Goal: Find specific page/section: Find specific page/section

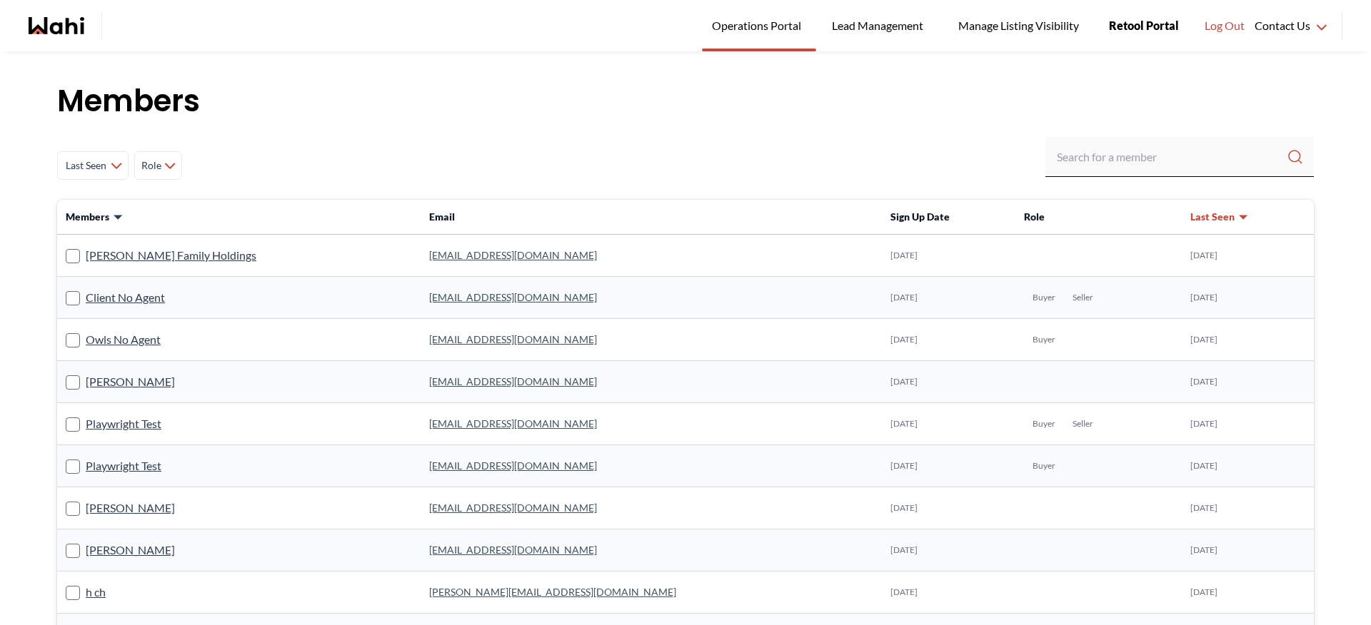
click at [1129, 24] on span "Retool Portal" at bounding box center [1144, 25] width 70 height 19
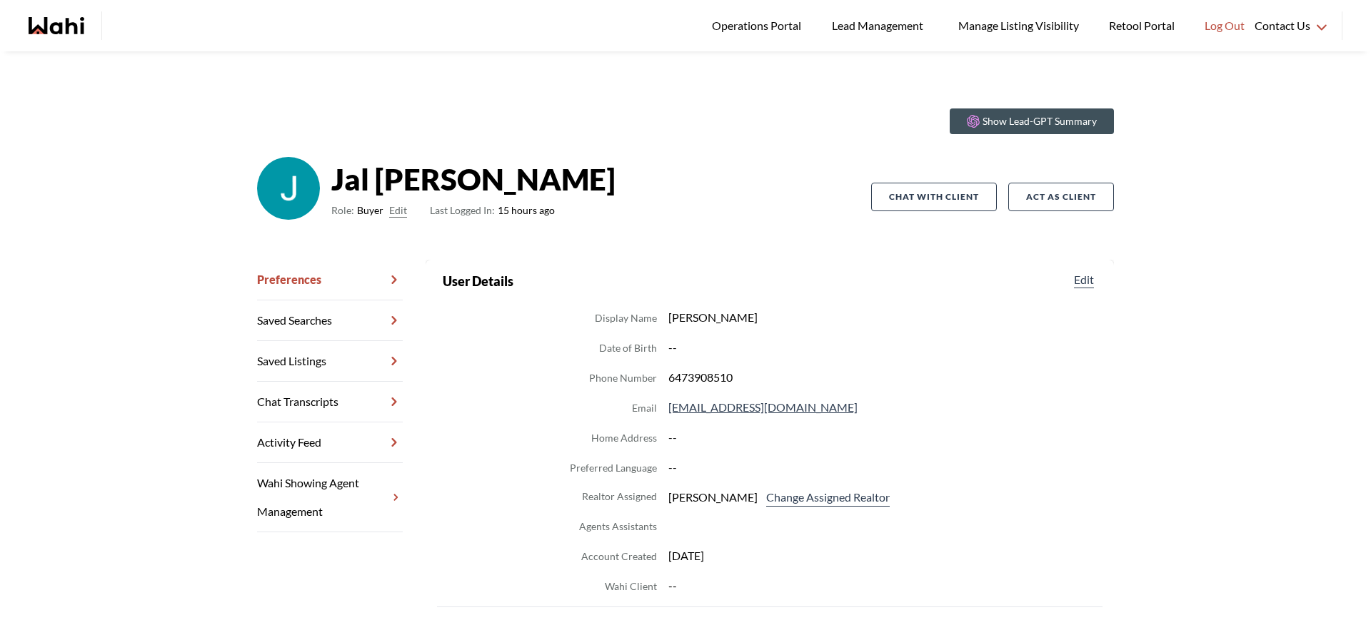
click at [371, 187] on strong "Jal Leonor" at bounding box center [473, 179] width 284 height 43
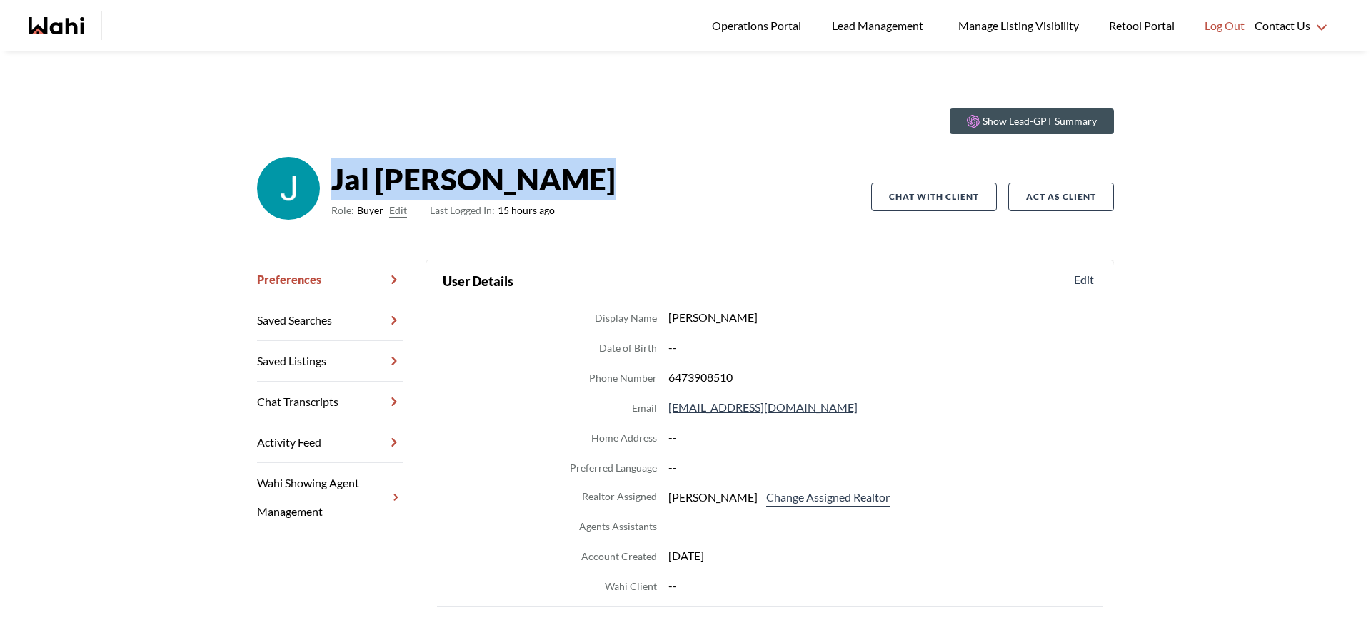
click at [371, 187] on strong "Jal Leonor" at bounding box center [473, 179] width 284 height 43
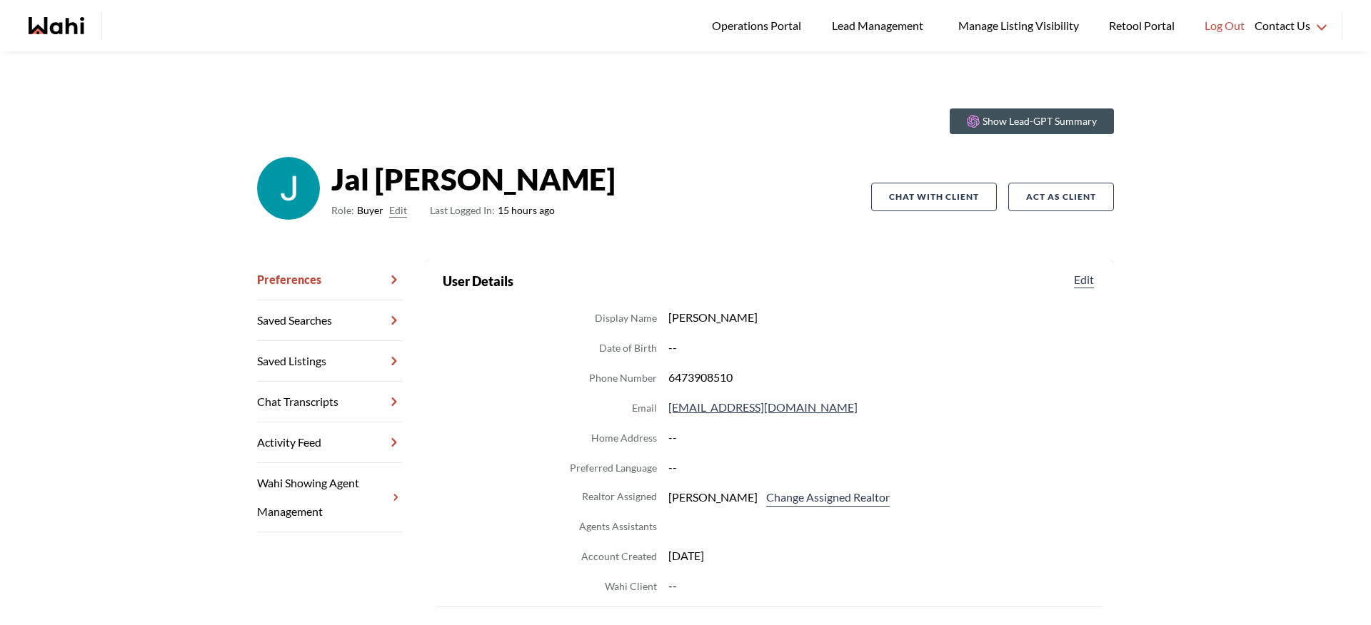
click at [94, 35] on div "main navigation" at bounding box center [74, 25] width 91 height 29
click at [71, 24] on icon "Wahi homepage" at bounding box center [67, 25] width 34 height 17
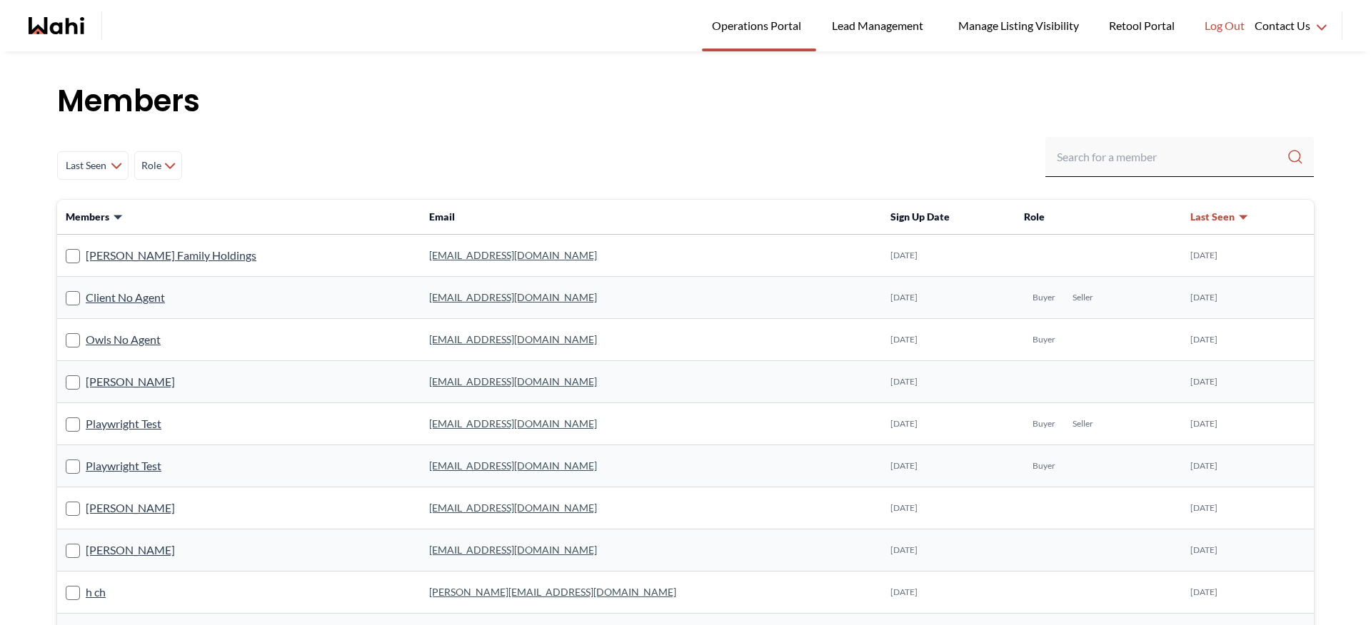
click at [1102, 185] on div "Last Seen Less day than 1 day ago 1 day ago - 3 days ago 3 days ago - 1 week ag…" at bounding box center [685, 165] width 1257 height 57
click at [1101, 179] on div "Last Seen Less day than 1 day ago 1 day ago - 3 days ago 3 days ago - 1 week ag…" at bounding box center [685, 165] width 1257 height 57
click at [1102, 145] on input "Search input" at bounding box center [1172, 157] width 230 height 26
type input "rohit"
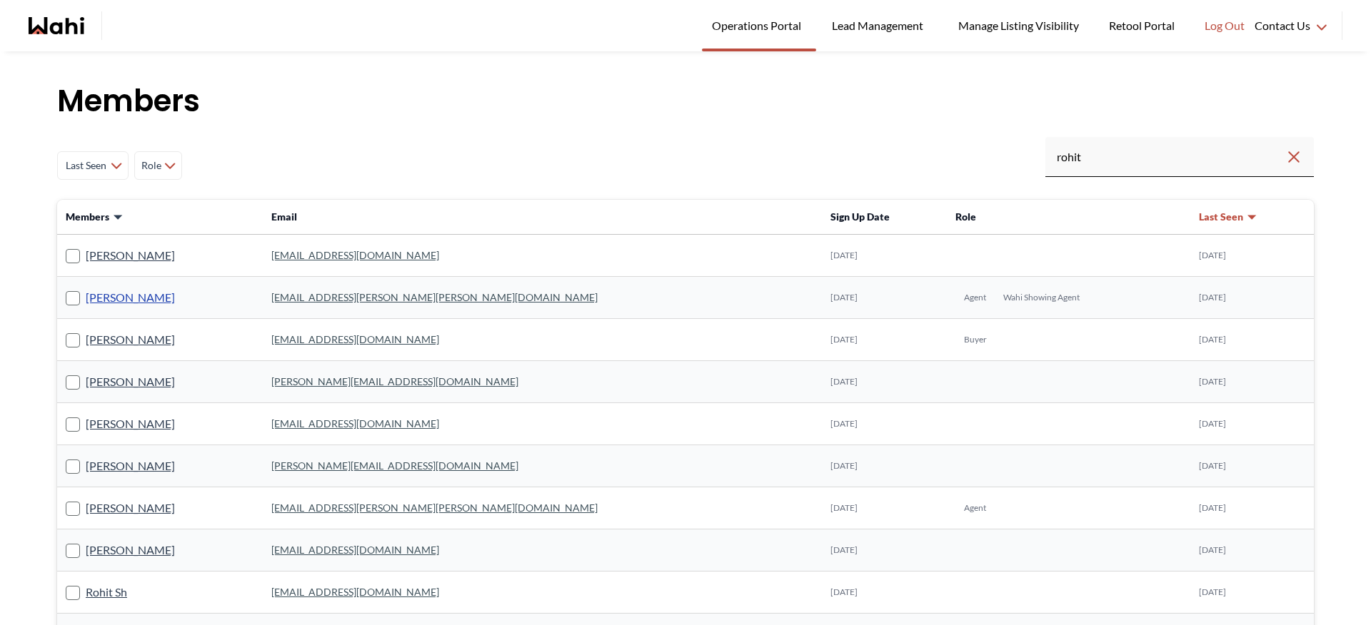
click at [92, 296] on link "Rohit Duggal" at bounding box center [130, 297] width 89 height 19
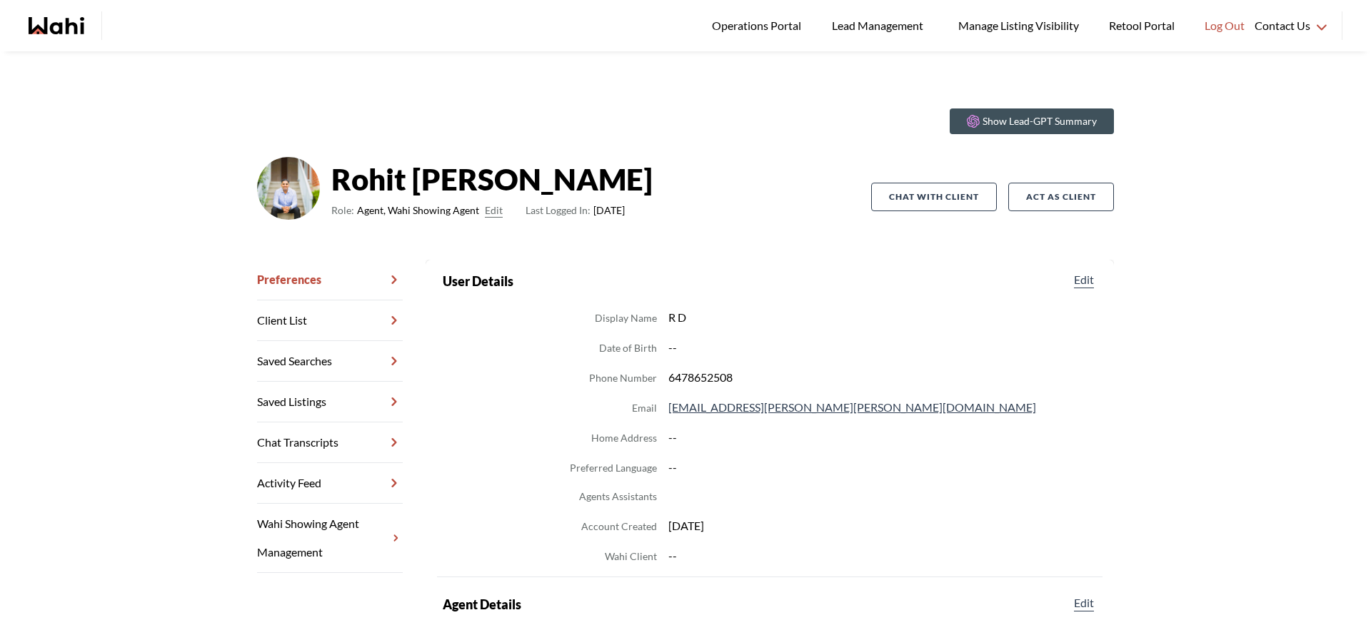
click at [293, 442] on link "Chat Transcripts" at bounding box center [330, 443] width 146 height 41
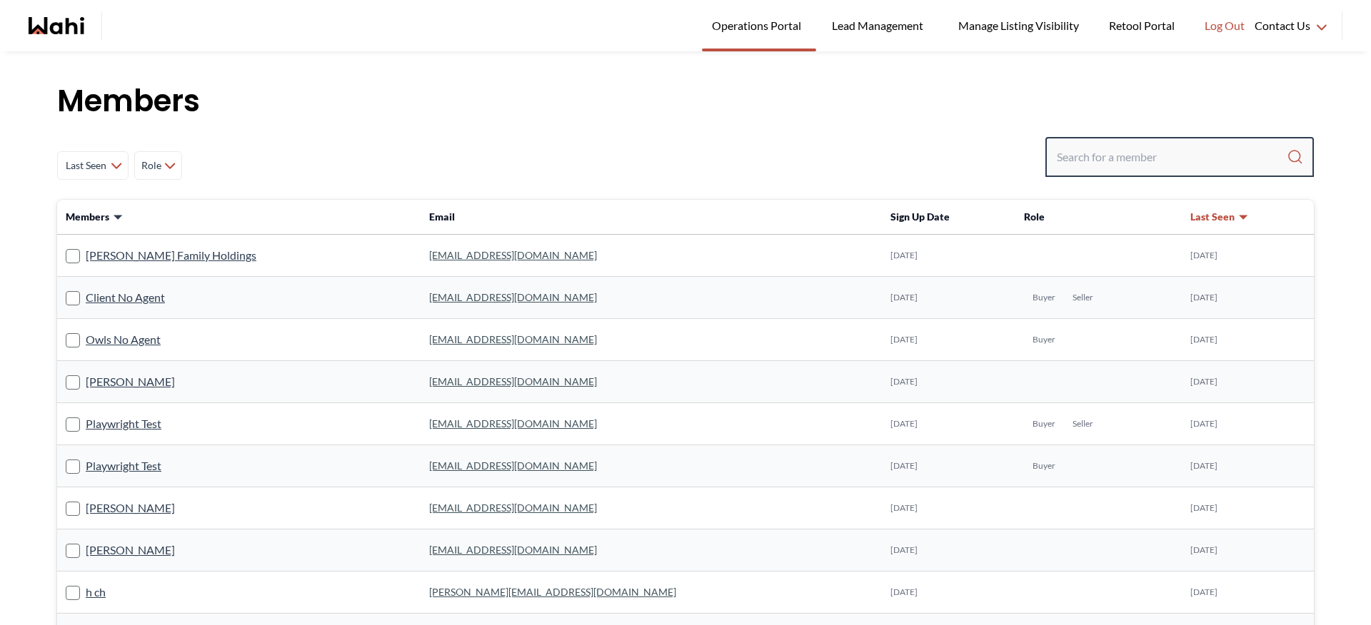
click at [1100, 159] on input "Search input" at bounding box center [1172, 157] width 230 height 26
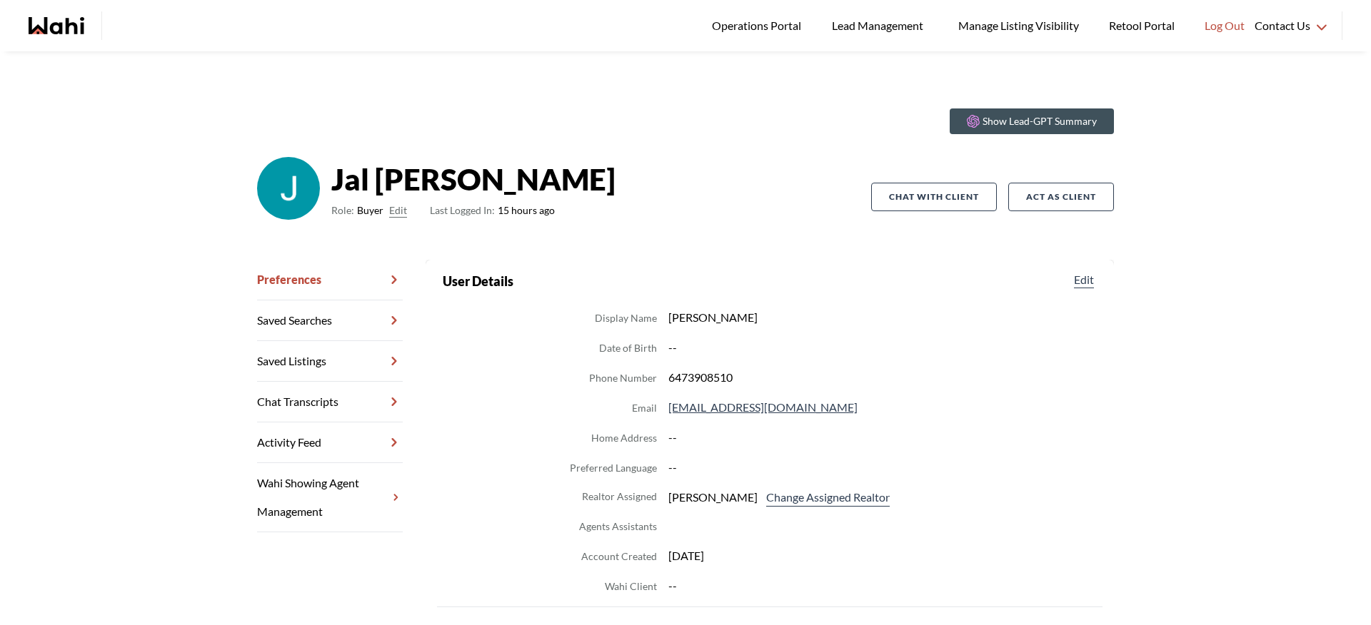
click at [583, 125] on section "Show Lead-GPT Summary" at bounding box center [685, 122] width 857 height 26
click at [40, 27] on icon "Wahi homepage" at bounding box center [38, 25] width 19 height 17
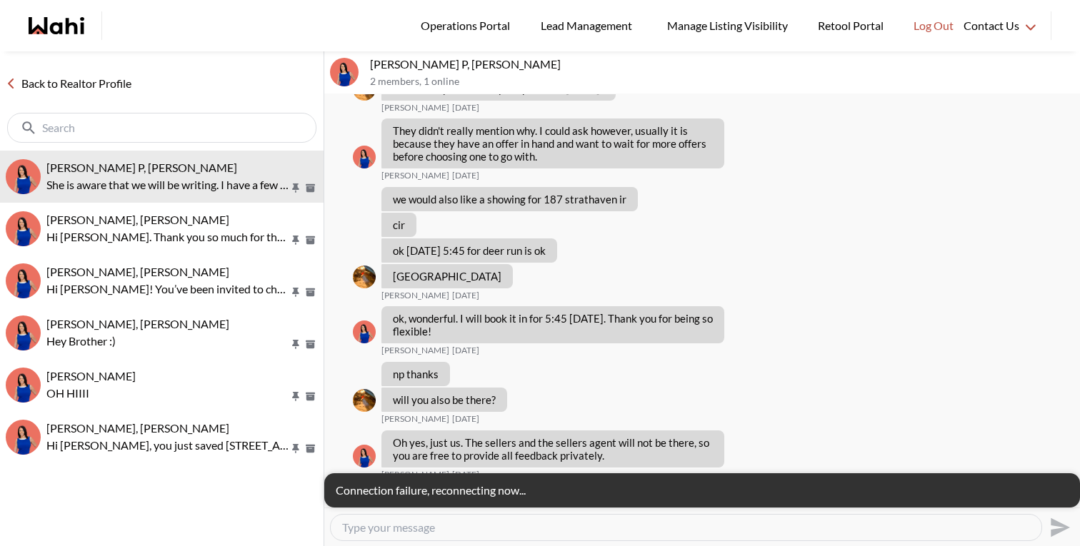
scroll to position [1630, 0]
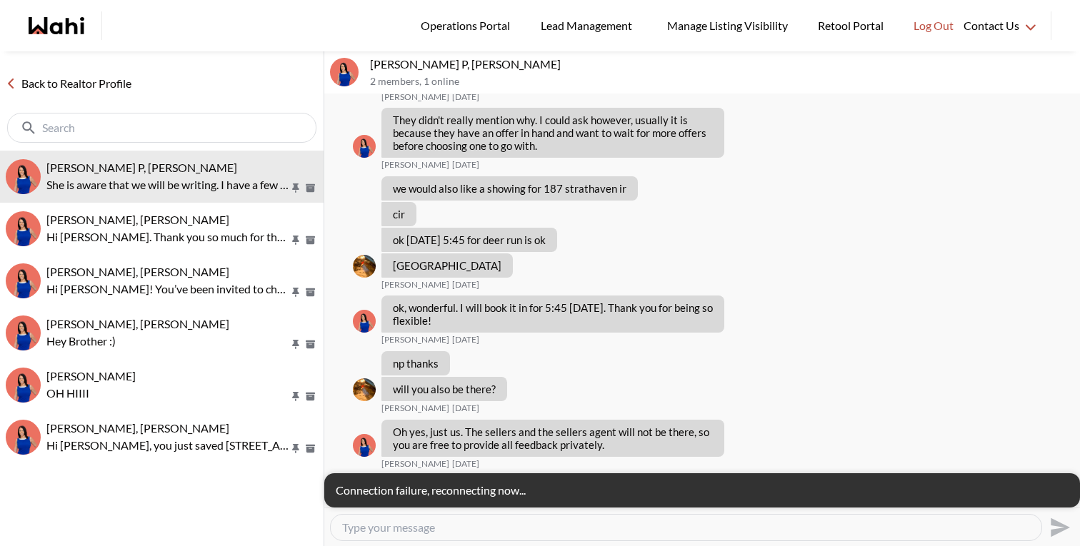
click at [64, 71] on div "Back to Realtor Profile" at bounding box center [161, 100] width 323 height 99
drag, startPoint x: 68, startPoint y: 76, endPoint x: 143, endPoint y: 1, distance: 106.0
click at [68, 76] on link "Back to Realtor Profile" at bounding box center [68, 83] width 137 height 19
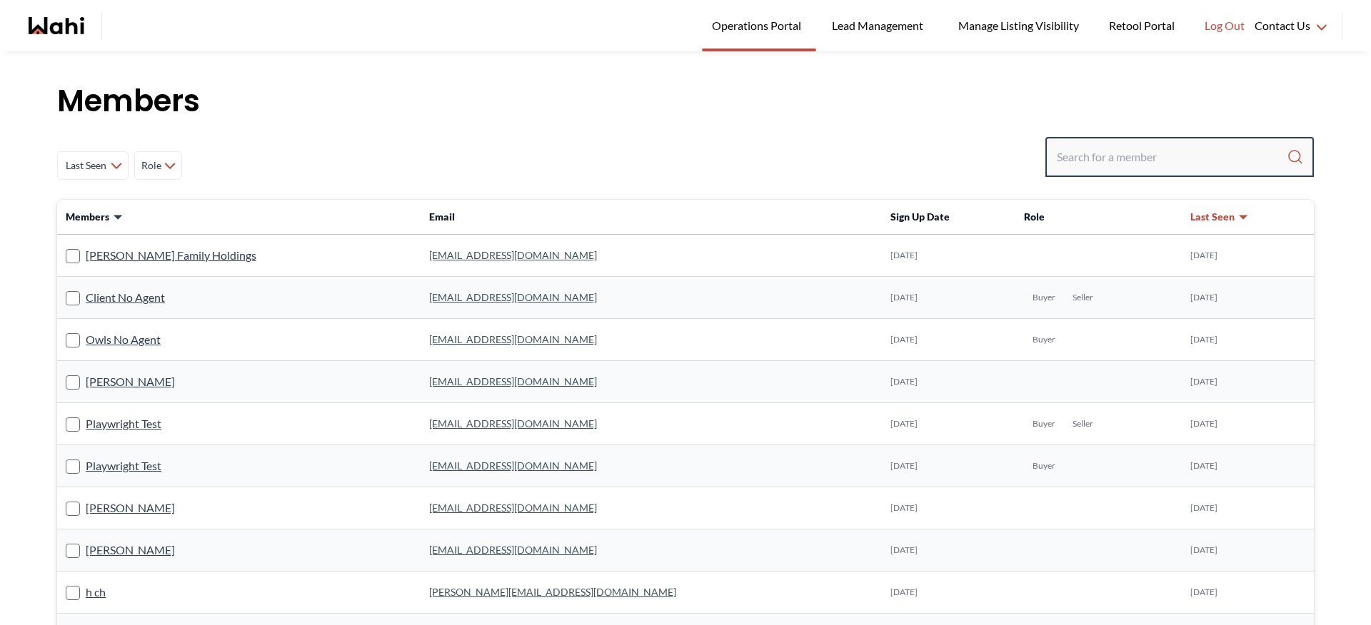
click at [1147, 165] on input "Search input" at bounding box center [1172, 157] width 230 height 26
type input "rohit"
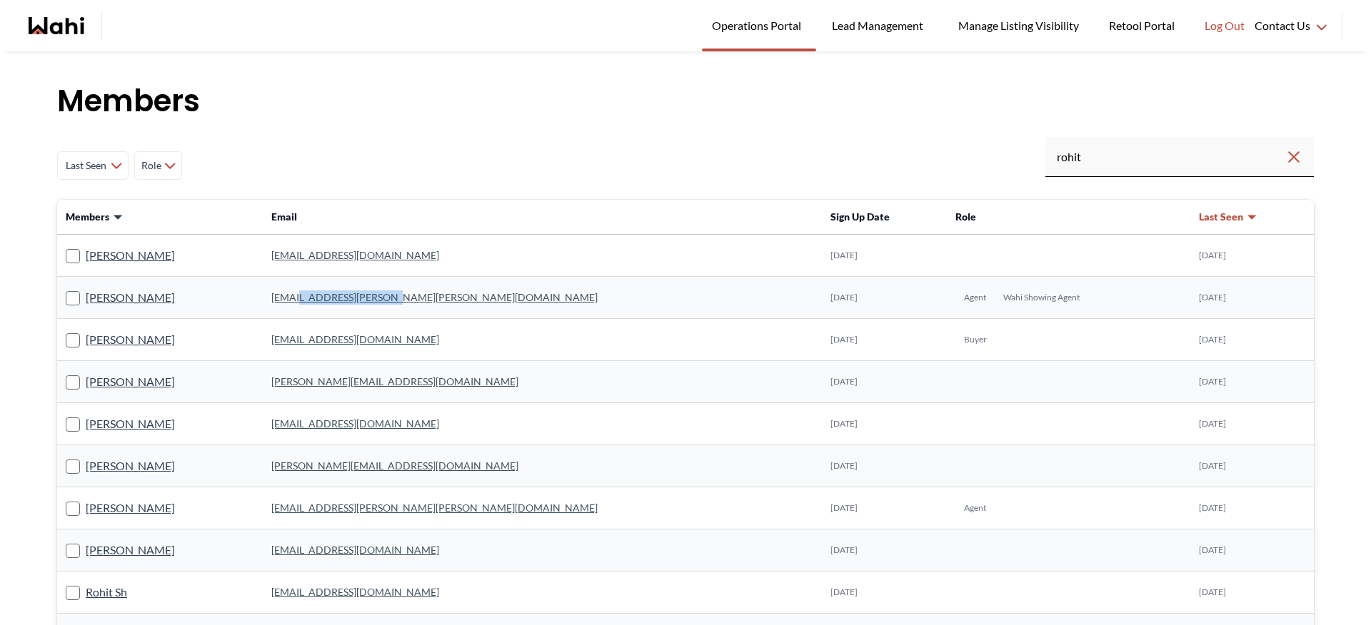
drag, startPoint x: 517, startPoint y: 300, endPoint x: 398, endPoint y: 303, distance: 118.6
click at [398, 303] on td "[EMAIL_ADDRESS][PERSON_NAME][PERSON_NAME][DOMAIN_NAME]" at bounding box center [542, 298] width 559 height 42
click at [552, 301] on td "[EMAIL_ADDRESS][PERSON_NAME][PERSON_NAME][DOMAIN_NAME]" at bounding box center [542, 298] width 559 height 42
click at [1093, 155] on input "rohit" at bounding box center [1171, 157] width 228 height 26
click at [147, 509] on link "[PERSON_NAME]" at bounding box center [130, 508] width 89 height 19
